Goal: Navigation & Orientation: Understand site structure

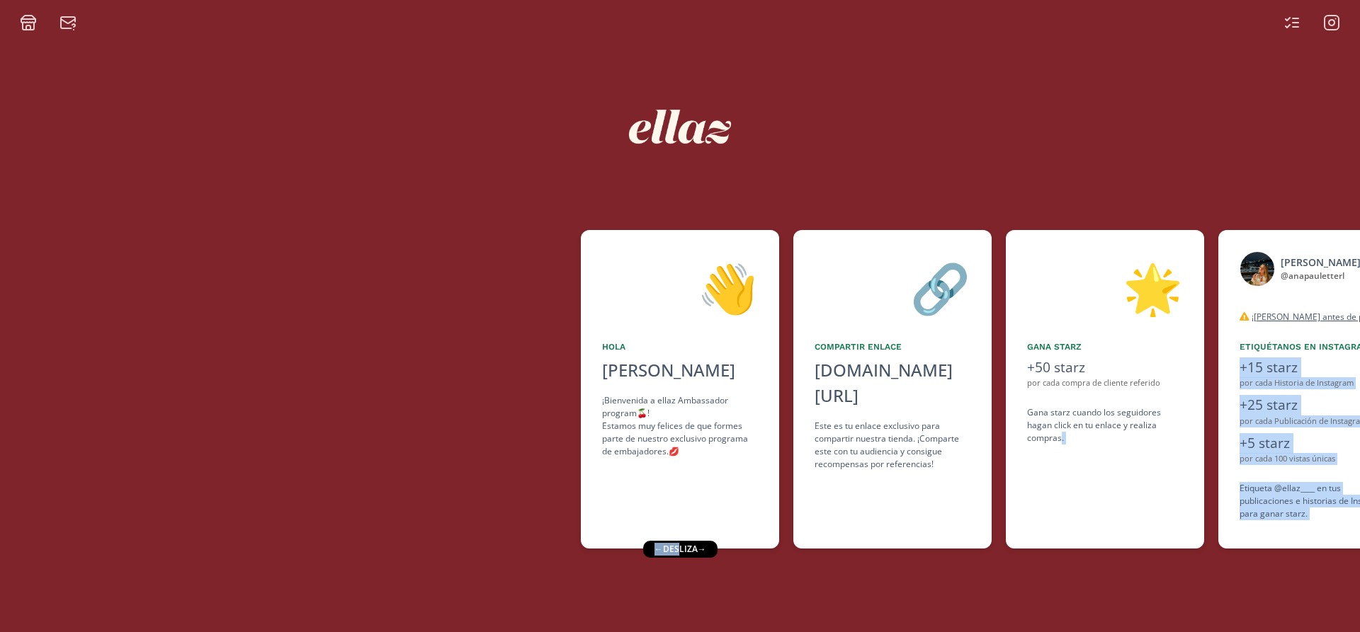
drag, startPoint x: 683, startPoint y: 545, endPoint x: 1137, endPoint y: 543, distance: 454.0
click at [1137, 543] on div "👋 Hola [PERSON_NAME] ¡Bienvenida a ellaz Ambassador program🍒! Estamos muy felic…" at bounding box center [680, 331] width 1360 height 601
click at [1136, 613] on div "👋 Hola [PERSON_NAME] ¡Bienvenida a ellaz Ambassador program🍒! Estamos muy felic…" at bounding box center [680, 331] width 1360 height 601
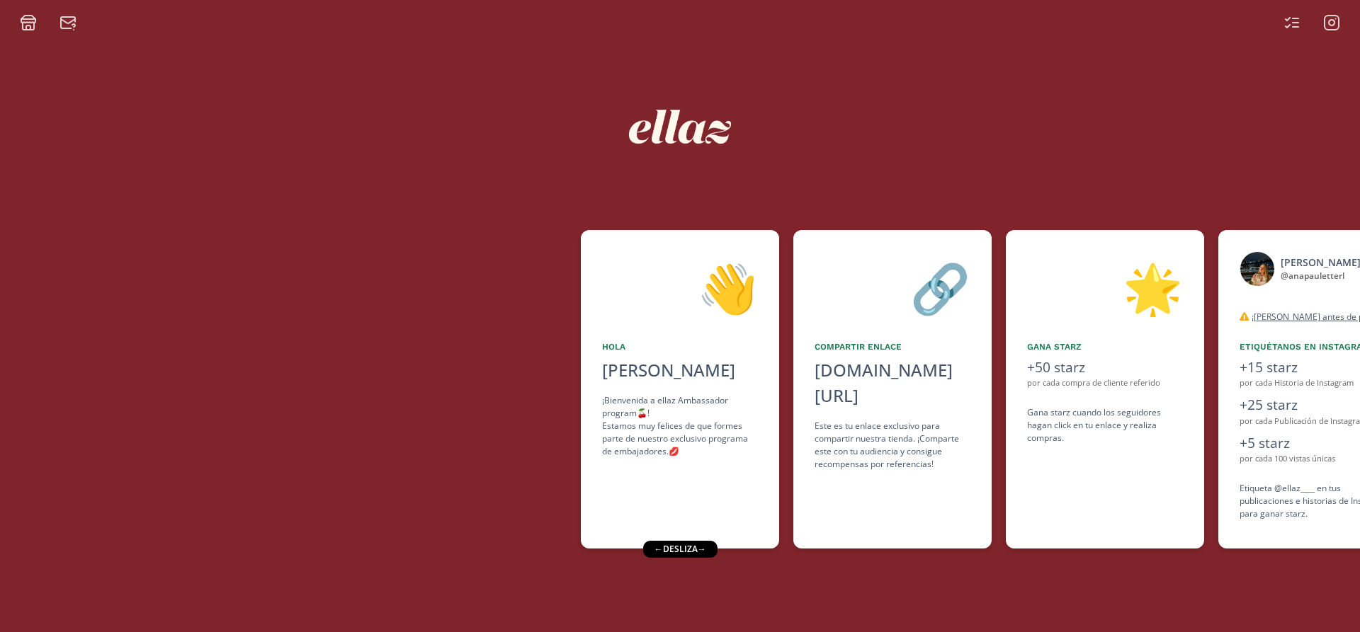
drag, startPoint x: 683, startPoint y: 555, endPoint x: 710, endPoint y: 554, distance: 26.2
click at [710, 554] on div "← desliza →" at bounding box center [680, 549] width 74 height 17
click at [1229, 465] on div "[PERSON_NAME] @ anapauletterl desconectado ¡[PERSON_NAME] antes de publicar! Ta…" at bounding box center [1317, 389] width 198 height 319
drag, startPoint x: 681, startPoint y: 548, endPoint x: 720, endPoint y: 545, distance: 39.8
click at [717, 545] on div "← desliza →" at bounding box center [679, 549] width 74 height 17
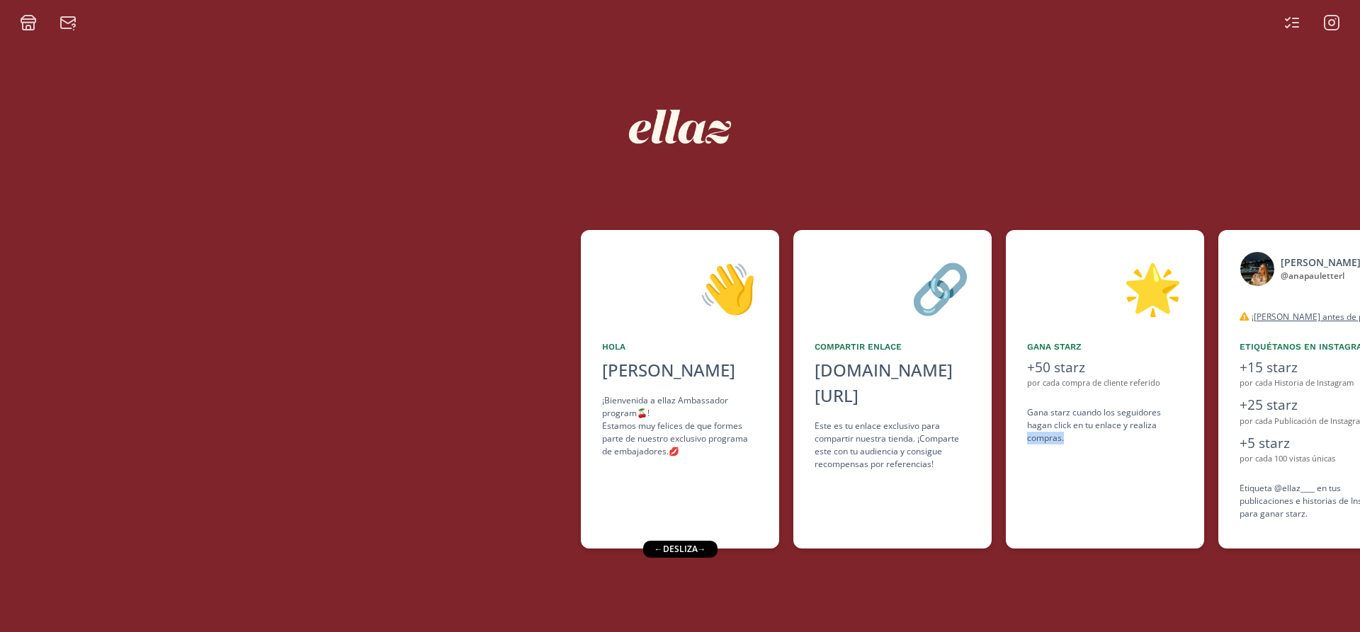
scroll to position [0, 864]
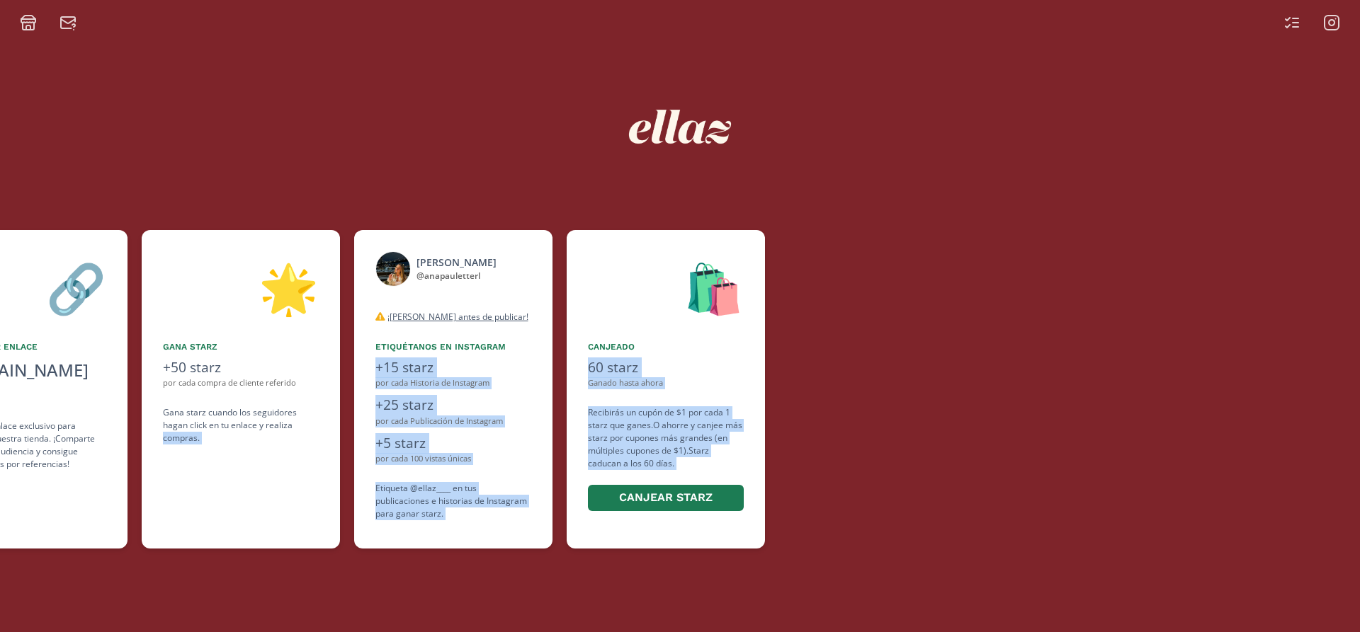
drag, startPoint x: 1019, startPoint y: 471, endPoint x: 586, endPoint y: 477, distance: 432.8
click at [586, 477] on div "👋 Hola [PERSON_NAME] ¡Bienvenida a ellaz Ambassador program🍒! Estamos muy felic…" at bounding box center [680, 389] width 1360 height 333
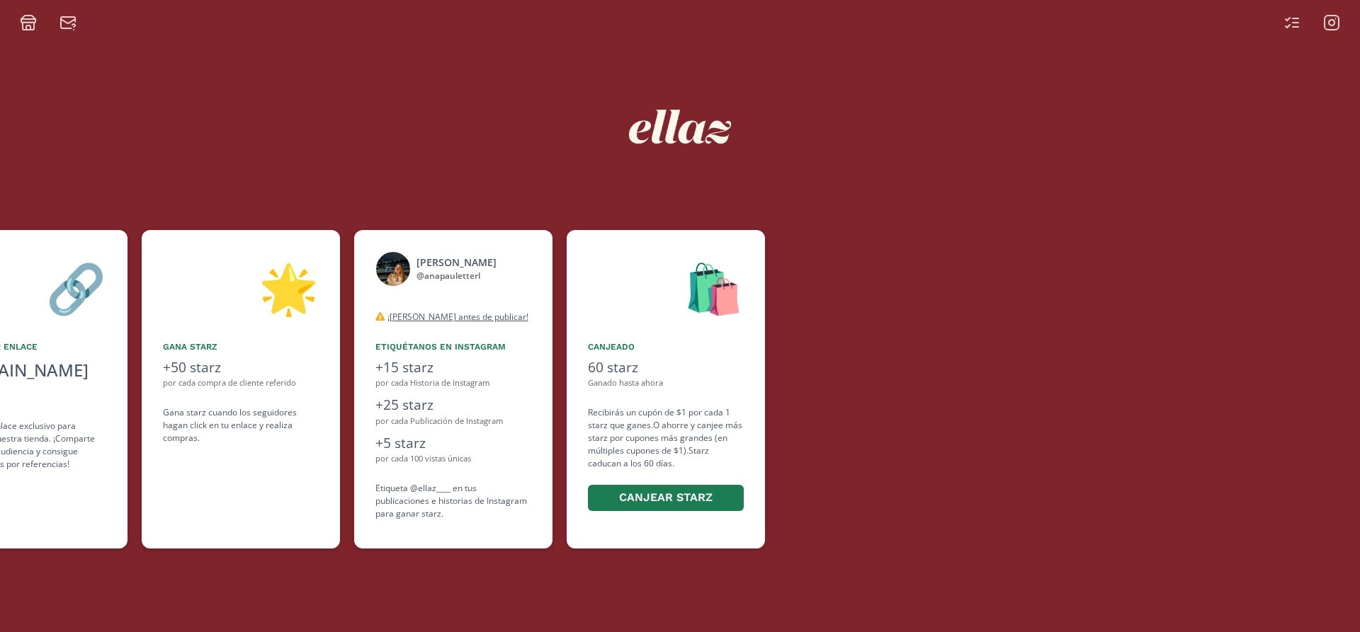
click at [1010, 425] on div at bounding box center [1069, 389] width 581 height 319
drag, startPoint x: 798, startPoint y: 455, endPoint x: 812, endPoint y: 456, distance: 13.5
click at [812, 456] on div at bounding box center [1069, 389] width 581 height 319
click at [304, 526] on div "🌟 Gana starz +50 starz por cada compra de cliente referido Gana starz cuando lo…" at bounding box center [241, 389] width 198 height 319
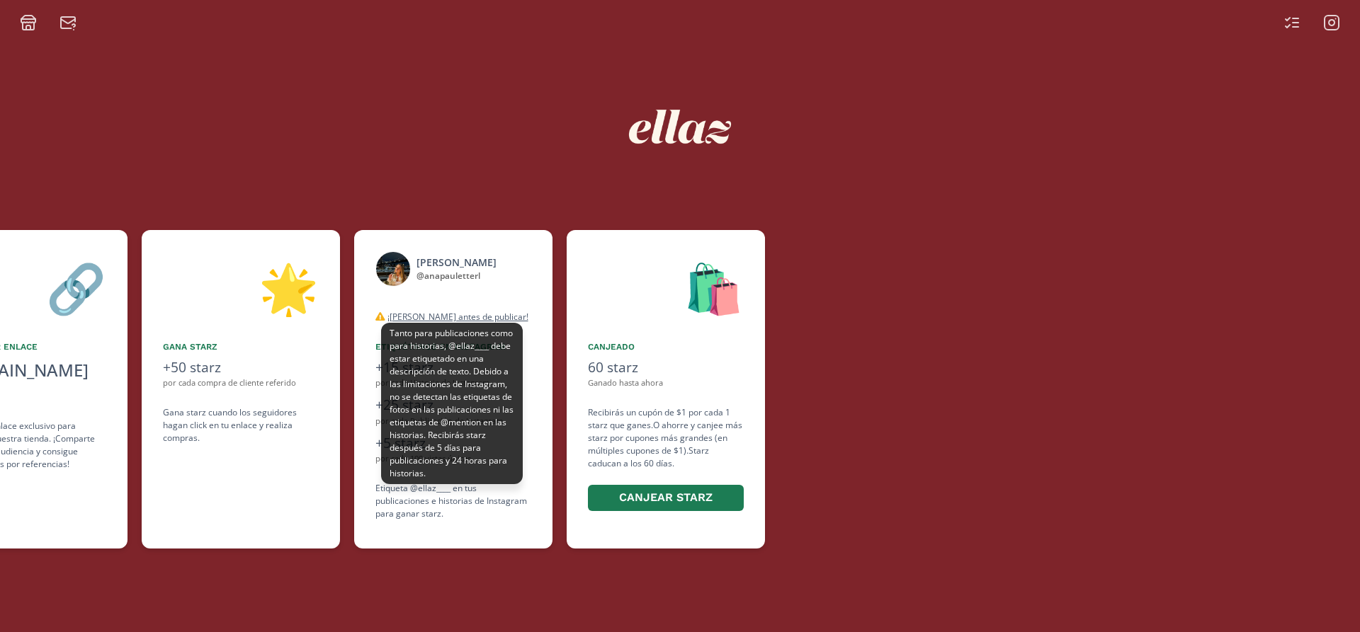
click at [428, 312] on u "¡[PERSON_NAME] antes de publicar!" at bounding box center [457, 317] width 141 height 12
click at [428, 318] on u "¡[PERSON_NAME] antes de publicar!" at bounding box center [457, 317] width 141 height 12
